Goal: Information Seeking & Learning: Learn about a topic

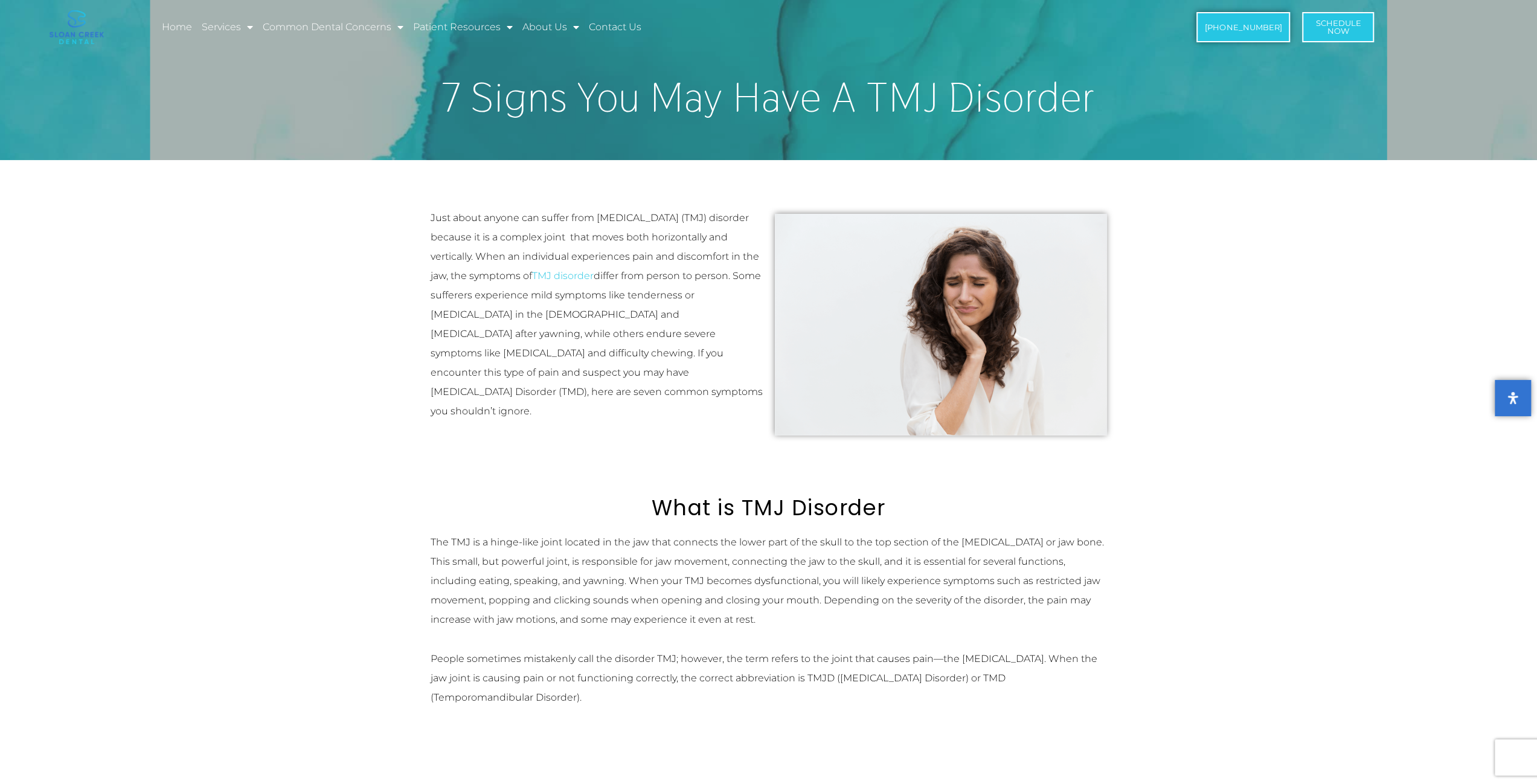
click at [928, 382] on img at bounding box center [941, 324] width 332 height 221
click at [927, 363] on img at bounding box center [941, 324] width 332 height 221
click at [927, 362] on img at bounding box center [941, 324] width 332 height 221
